Goal: Task Accomplishment & Management: Manage account settings

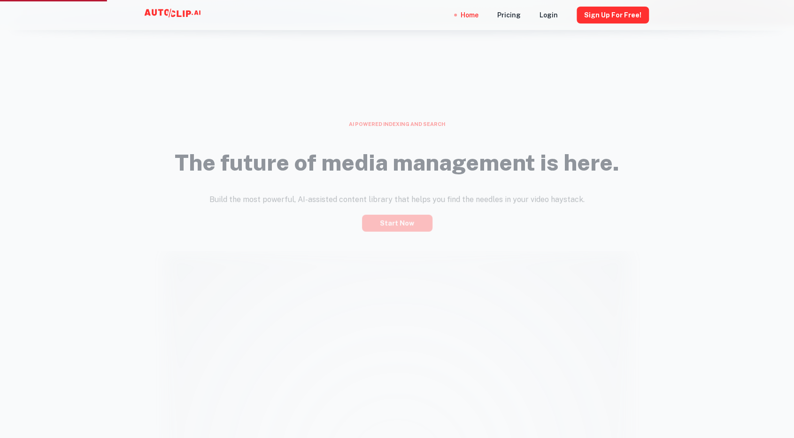
scroll to position [423, 0]
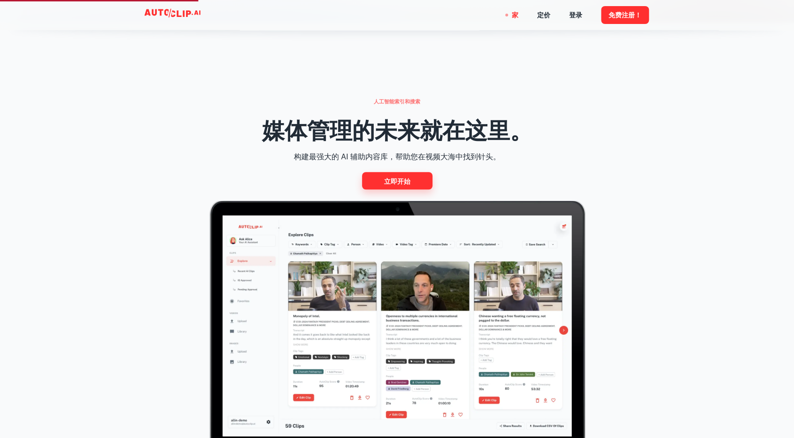
click at [395, 179] on font "立即开始" at bounding box center [397, 181] width 26 height 8
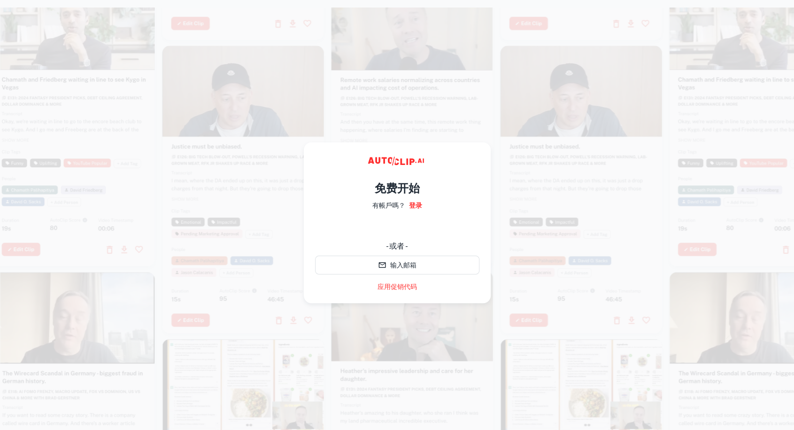
scroll to position [15, 0]
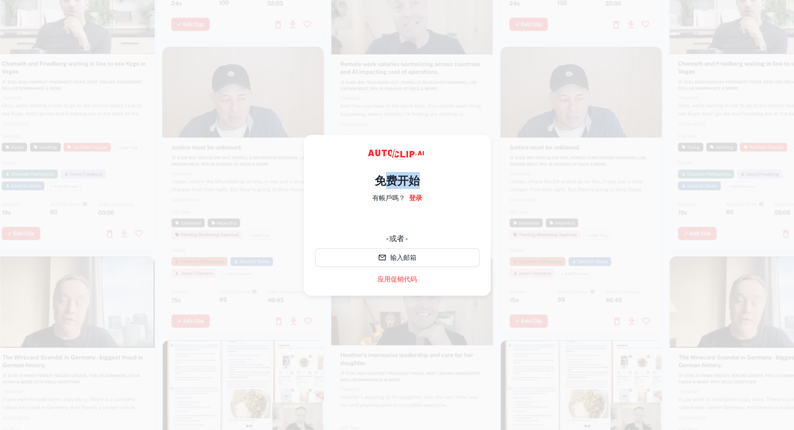
drag, startPoint x: 380, startPoint y: 173, endPoint x: 423, endPoint y: 173, distance: 42.3
click at [423, 173] on div "免费开始 有帳戶嗎？ 登录 - 或者 - 输入邮箱 应用促销代码" at bounding box center [397, 224] width 164 height 120
click at [415, 194] on font "登录" at bounding box center [415, 198] width 13 height 8
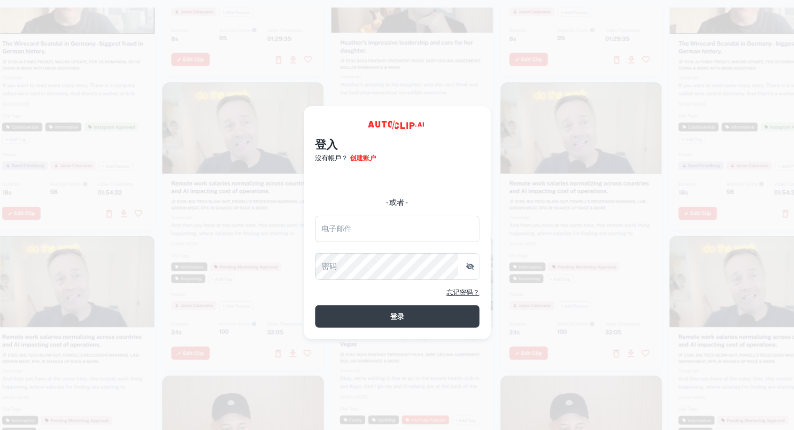
drag, startPoint x: 408, startPoint y: 115, endPoint x: 408, endPoint y: 121, distance: 5.6
click at [409, 116] on div "登入 沒有帳戶？ 创建账户 - 或者 - 电子邮件 电子邮件 密码 密码 忘记密码？ 登录" at bounding box center [397, 222] width 187 height 232
click at [408, 140] on h4 "登入" at bounding box center [397, 144] width 164 height 17
